Goal: Task Accomplishment & Management: Manage account settings

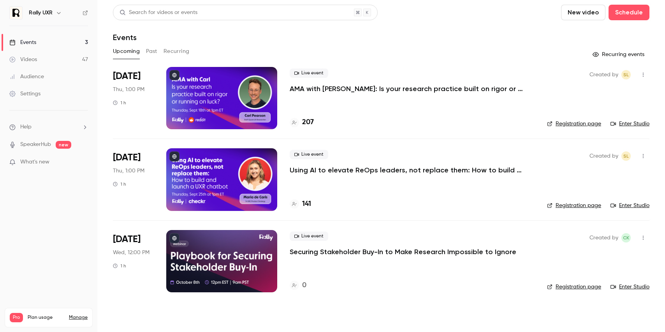
drag, startPoint x: 359, startPoint y: 280, endPoint x: 336, endPoint y: 283, distance: 23.6
click at [357, 280] on div "Live event Securing Stakeholder Buy-In to Make Research Impossible to Ignore 0" at bounding box center [412, 261] width 245 height 62
click at [300, 284] on div "0" at bounding box center [298, 285] width 17 height 11
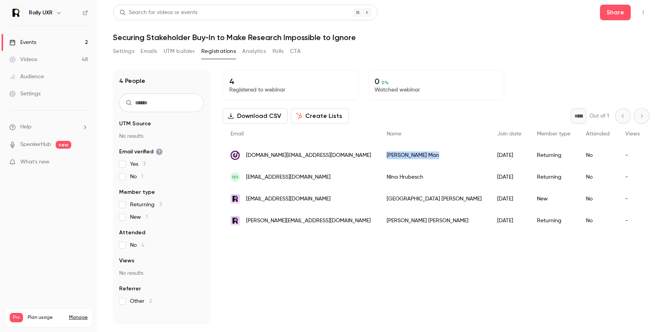
drag, startPoint x: 361, startPoint y: 153, endPoint x: 332, endPoint y: 155, distance: 29.3
click at [379, 155] on div "[PERSON_NAME]" at bounding box center [434, 155] width 111 height 22
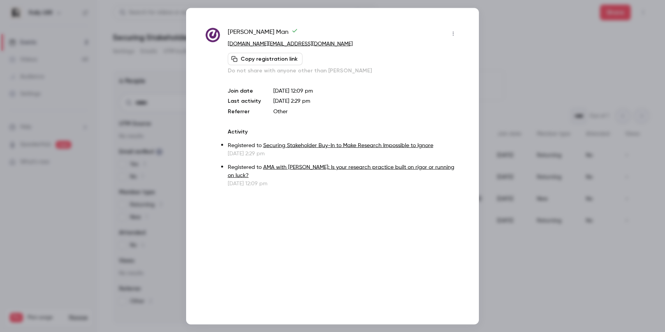
click at [524, 47] on div at bounding box center [332, 166] width 665 height 332
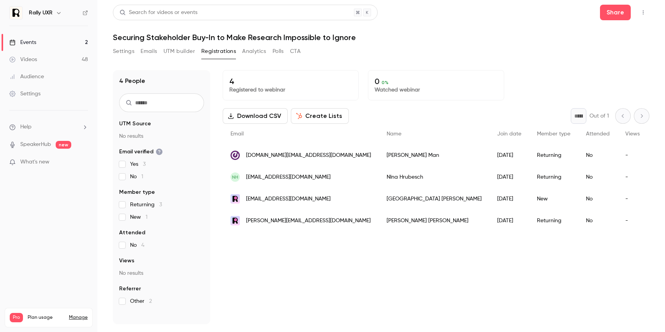
click at [310, 157] on div "[DOMAIN_NAME][EMAIL_ADDRESS][DOMAIN_NAME]" at bounding box center [301, 155] width 156 height 22
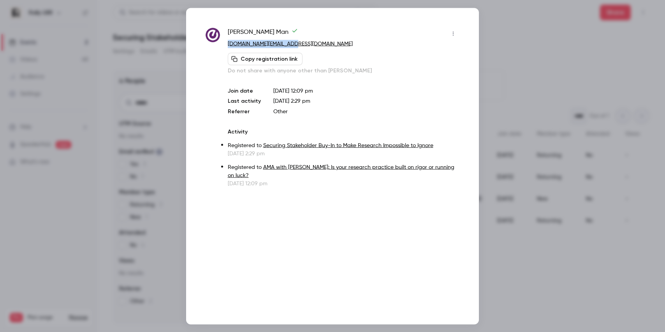
drag, startPoint x: 297, startPoint y: 44, endPoint x: 227, endPoint y: 46, distance: 69.3
click at [228, 46] on p "[DOMAIN_NAME][EMAIL_ADDRESS][DOMAIN_NAME]" at bounding box center [344, 44] width 232 height 8
copy link "[DOMAIN_NAME][EMAIL_ADDRESS][DOMAIN_NAME]"
click at [557, 269] on div at bounding box center [332, 166] width 665 height 332
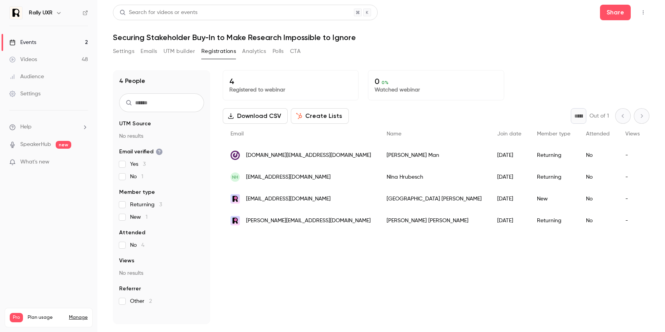
click at [313, 176] on span "[EMAIL_ADDRESS][DOMAIN_NAME]" at bounding box center [288, 177] width 84 height 8
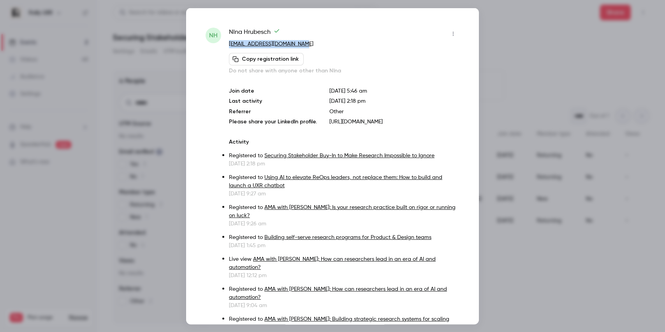
drag, startPoint x: 306, startPoint y: 43, endPoint x: 227, endPoint y: 44, distance: 79.4
click at [227, 44] on div "NH [PERSON_NAME] [EMAIL_ADDRESS][DOMAIN_NAME] Copy registration link Do not sha…" at bounding box center [333, 260] width 254 height 467
copy link "[EMAIL_ADDRESS][DOMAIN_NAME]"
click at [506, 53] on div at bounding box center [332, 166] width 665 height 332
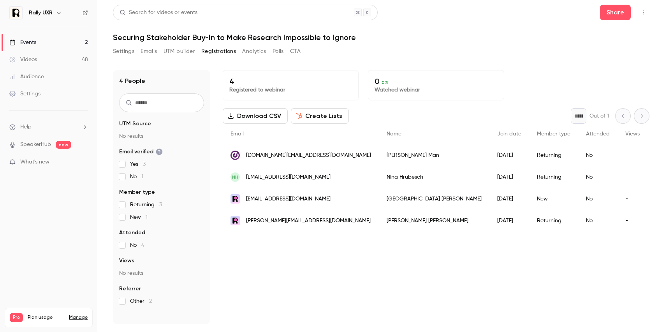
click at [125, 50] on button "Settings" at bounding box center [123, 51] width 21 height 12
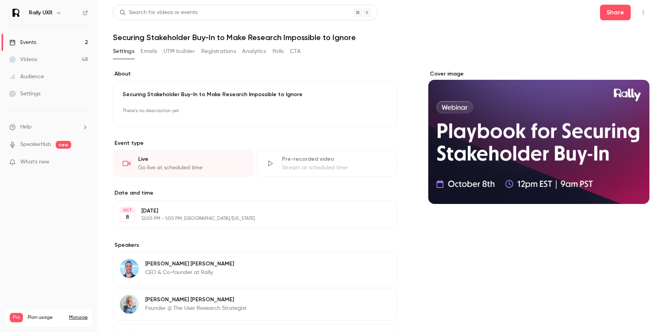
click at [156, 52] on button "Emails" at bounding box center [149, 51] width 16 height 12
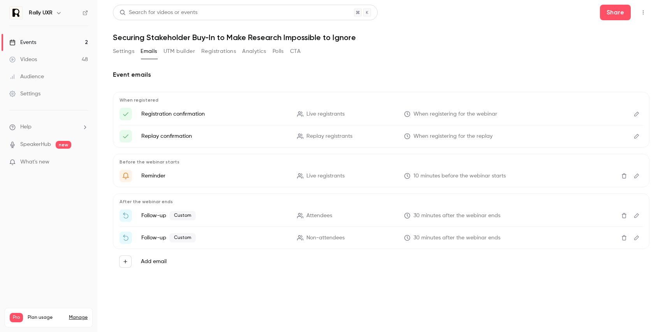
click at [298, 54] on button "CTA" at bounding box center [295, 51] width 11 height 12
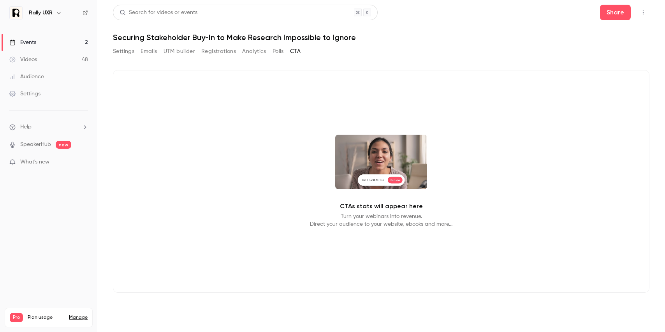
click at [278, 54] on button "Polls" at bounding box center [278, 51] width 11 height 12
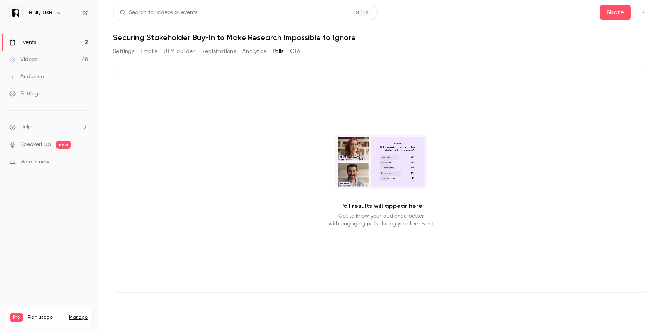
click at [258, 53] on button "Analytics" at bounding box center [254, 51] width 24 height 12
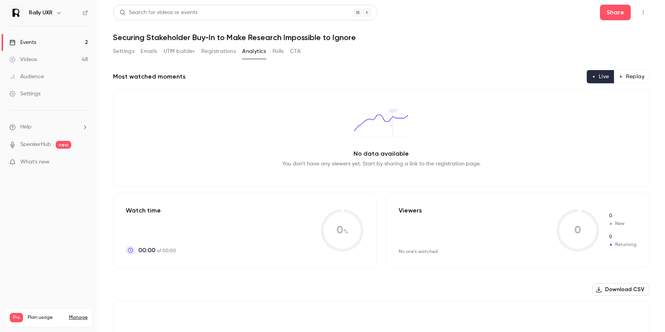
click at [111, 52] on main "Search for videos or events Share Securing Stakeholder Buy-In to Make Research …" at bounding box center [381, 166] width 568 height 332
click at [121, 51] on button "Settings" at bounding box center [123, 51] width 21 height 12
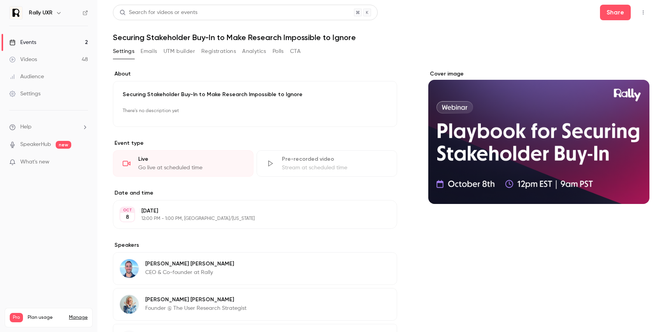
scroll to position [72, 0]
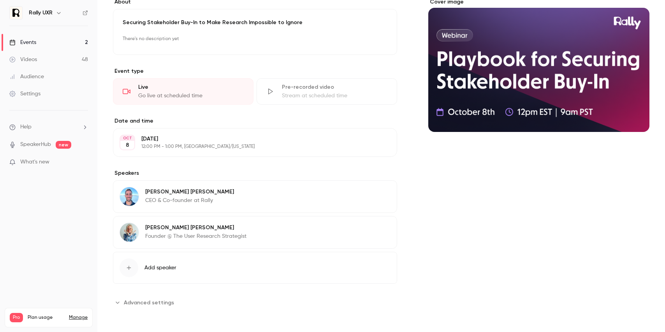
click at [141, 299] on span "Advanced settings" at bounding box center [149, 303] width 50 height 8
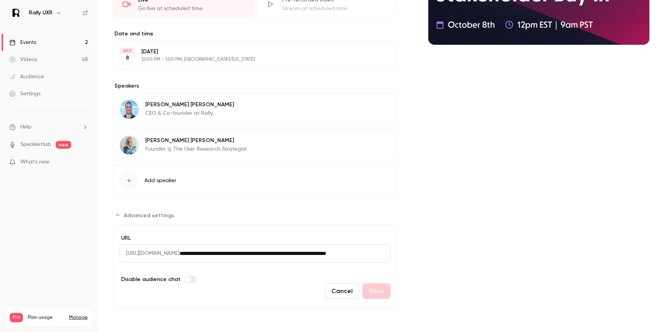
click at [179, 254] on span "[URL][DOMAIN_NAME]" at bounding box center [150, 253] width 60 height 19
click at [258, 255] on input "**********" at bounding box center [284, 253] width 211 height 19
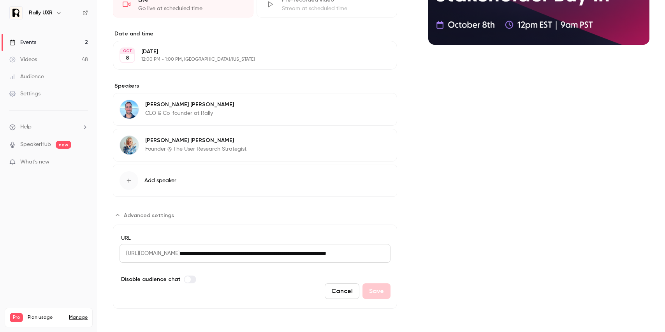
click at [258, 255] on input "**********" at bounding box center [284, 253] width 211 height 19
click at [258, 254] on input "**********" at bounding box center [284, 253] width 211 height 19
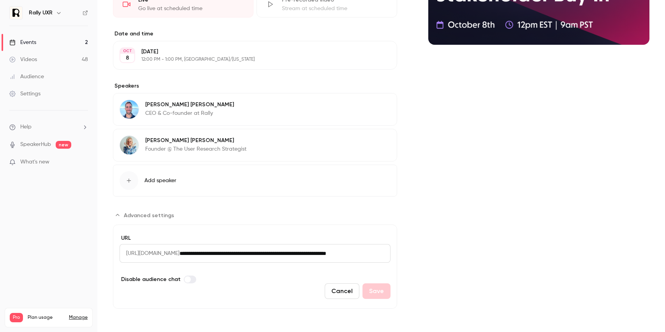
click at [258, 254] on input "**********" at bounding box center [284, 253] width 211 height 19
click at [179, 259] on span "[URL][DOMAIN_NAME]" at bounding box center [150, 253] width 60 height 19
click at [247, 253] on input "**********" at bounding box center [284, 253] width 211 height 19
click at [168, 255] on span "[URL][DOMAIN_NAME]" at bounding box center [150, 253] width 60 height 19
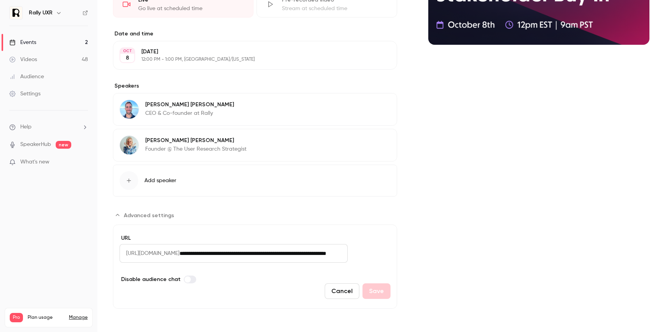
click at [168, 255] on span "[URL][DOMAIN_NAME]" at bounding box center [150, 253] width 60 height 19
click at [161, 218] on span "Advanced settings" at bounding box center [149, 215] width 50 height 8
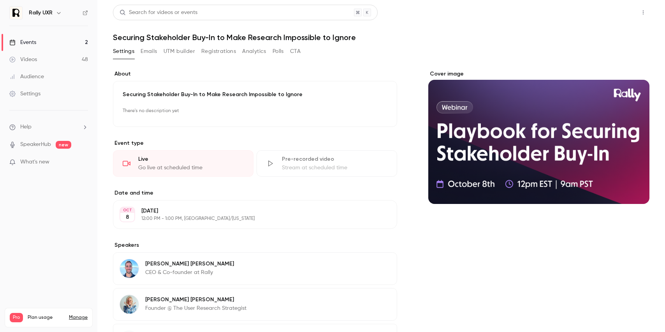
click at [617, 19] on button "Share" at bounding box center [615, 13] width 31 height 16
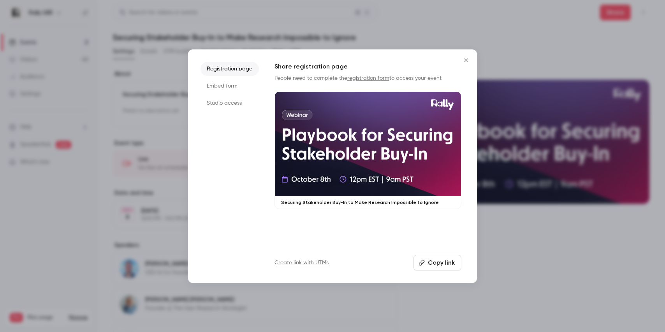
click at [364, 77] on link "registration form" at bounding box center [368, 78] width 42 height 5
click at [457, 57] on div "Registration page Embed form Studio access Share registration page People need …" at bounding box center [332, 166] width 289 height 234
click at [471, 62] on button "Close" at bounding box center [466, 61] width 16 height 16
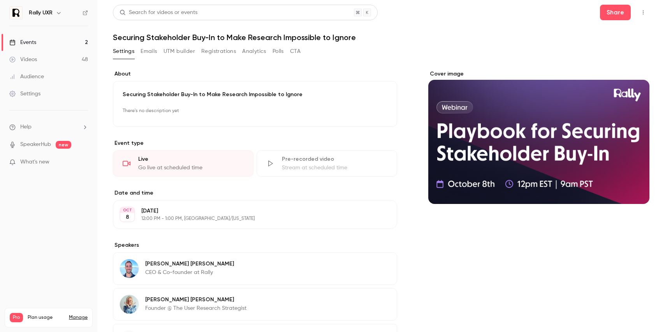
click at [34, 42] on div "Events" at bounding box center [22, 43] width 27 height 8
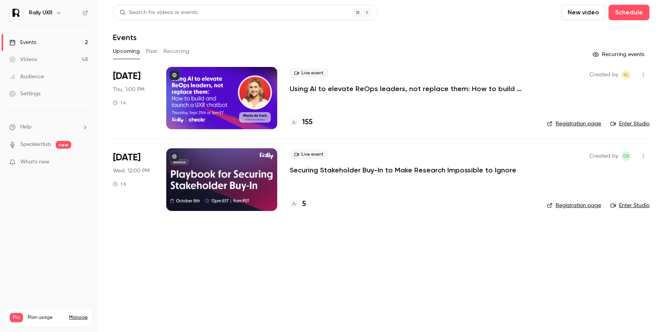
click at [575, 124] on link "Registration page" at bounding box center [574, 124] width 54 height 8
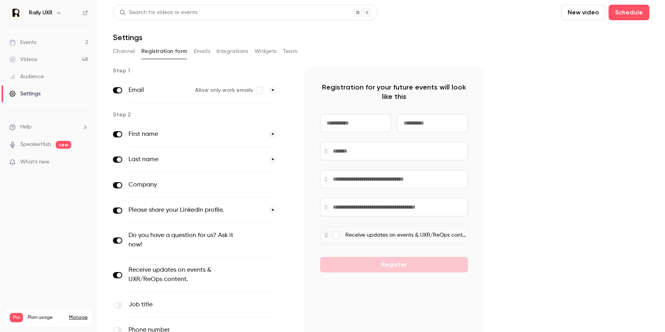
scroll to position [0, 0]
click at [123, 51] on button "Channel" at bounding box center [124, 51] width 22 height 12
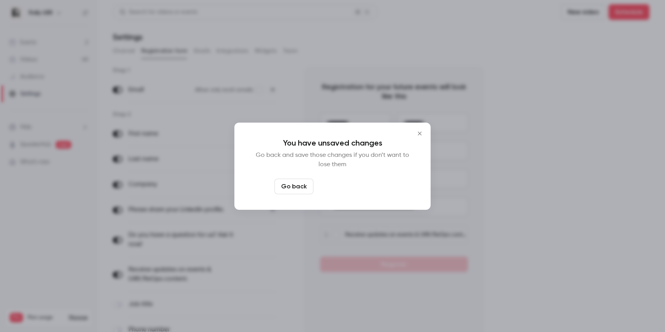
click at [361, 189] on button "Leave page anyway" at bounding box center [353, 187] width 74 height 16
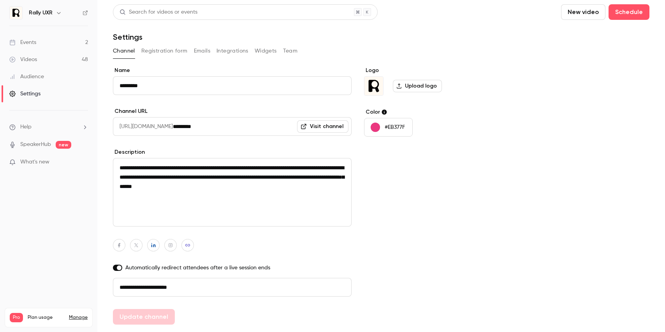
click at [37, 41] on link "Events 2" at bounding box center [48, 42] width 97 height 17
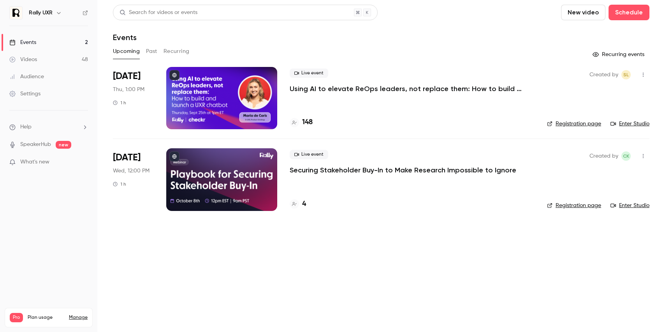
click at [153, 51] on button "Past" at bounding box center [151, 51] width 11 height 12
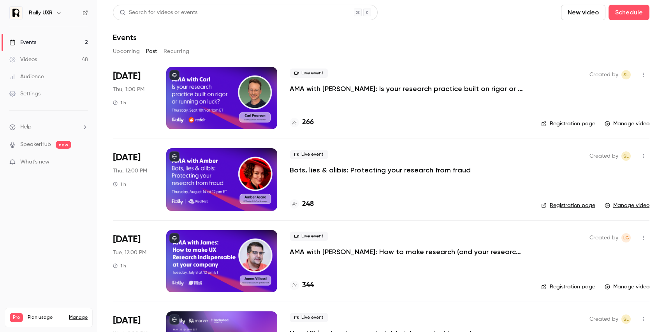
click at [577, 200] on div "Created by SL Registration page Manage video" at bounding box center [595, 179] width 108 height 62
click at [576, 204] on link "Registration page" at bounding box center [568, 206] width 54 height 8
click at [124, 50] on button "Upcoming" at bounding box center [126, 51] width 27 height 12
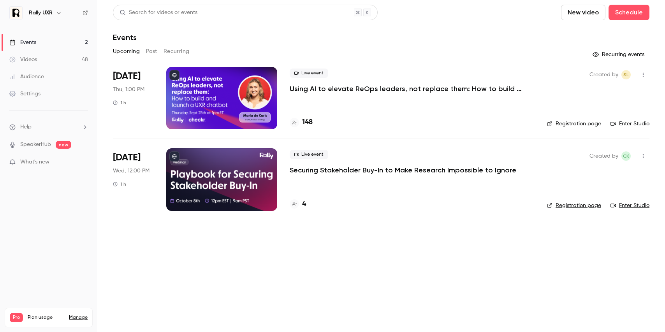
drag, startPoint x: 558, startPoint y: 201, endPoint x: 564, endPoint y: 204, distance: 7.1
click at [559, 201] on div "Created by CK Registration page Enter Studio" at bounding box center [598, 179] width 102 height 62
click at [567, 205] on link "Registration page" at bounding box center [574, 206] width 54 height 8
click at [642, 155] on icon "button" at bounding box center [643, 155] width 6 height 5
click at [271, 180] on div at bounding box center [332, 166] width 665 height 332
